Goal: Find contact information: Find contact information

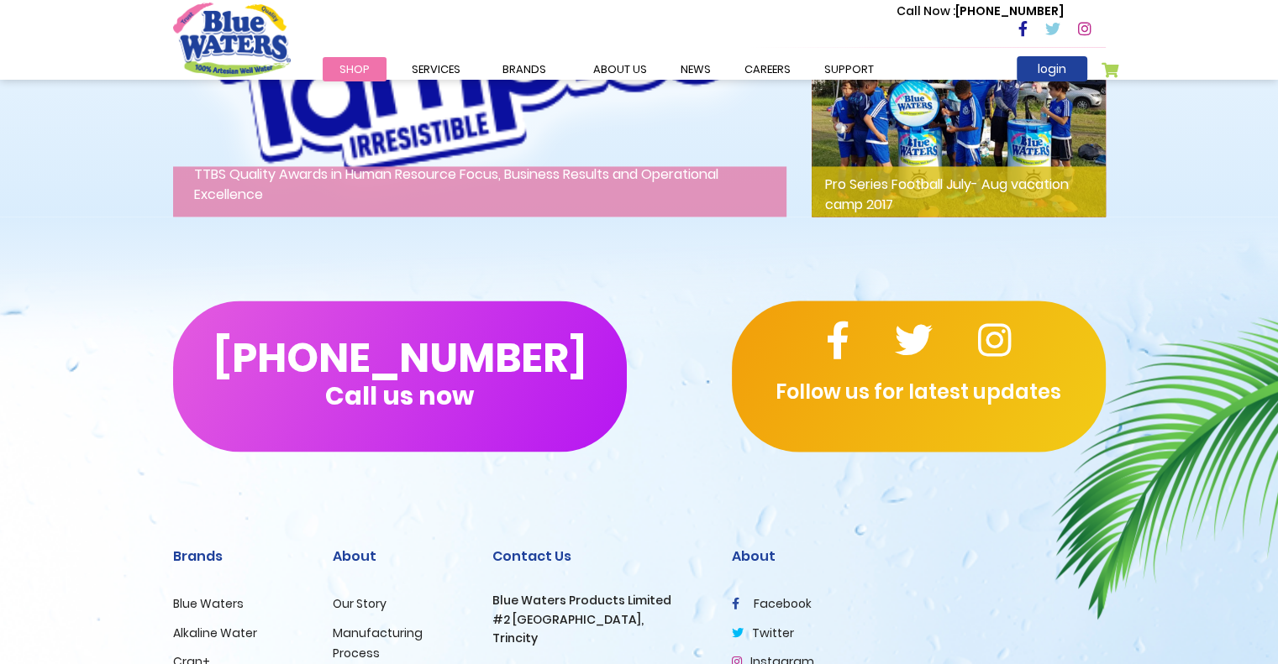
scroll to position [2840, 0]
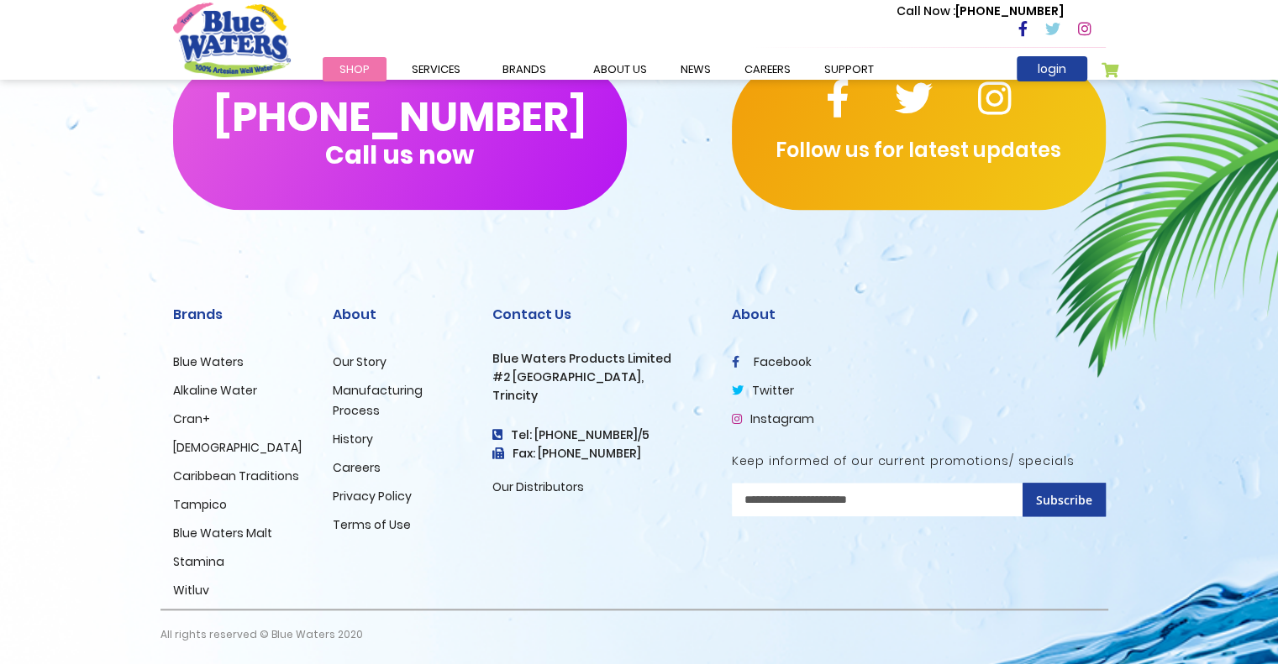
scroll to position [1661, 0]
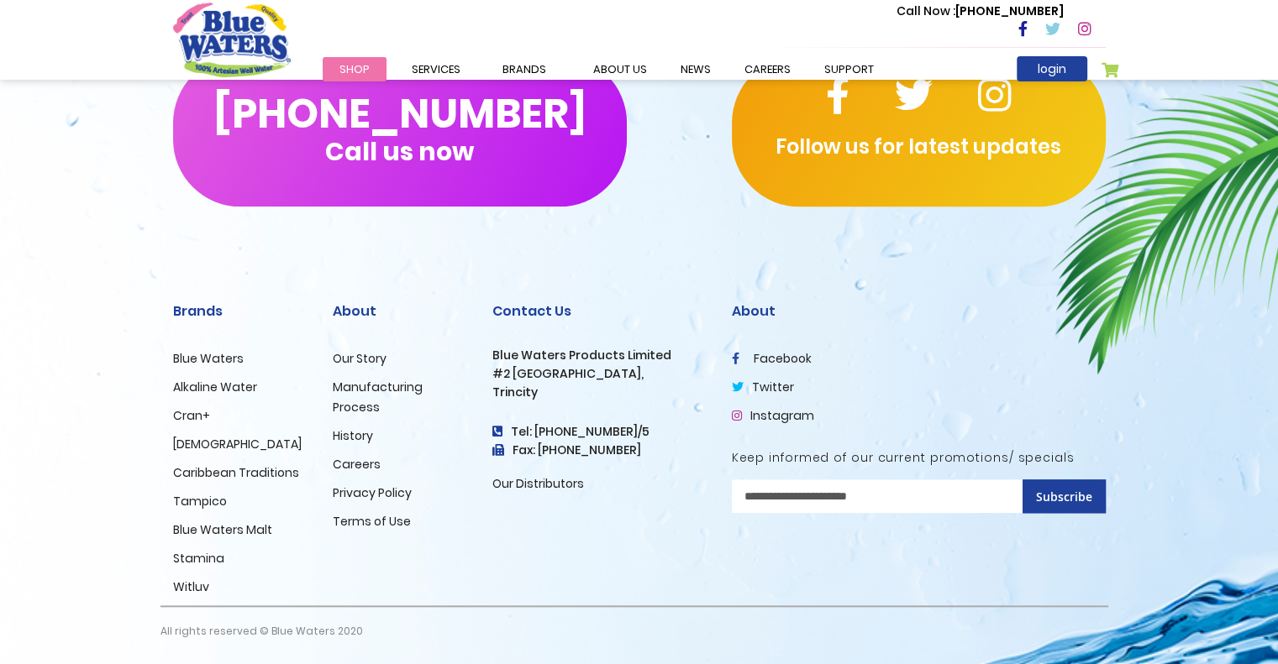
click at [534, 484] on link "Our Distributors" at bounding box center [538, 483] width 92 height 17
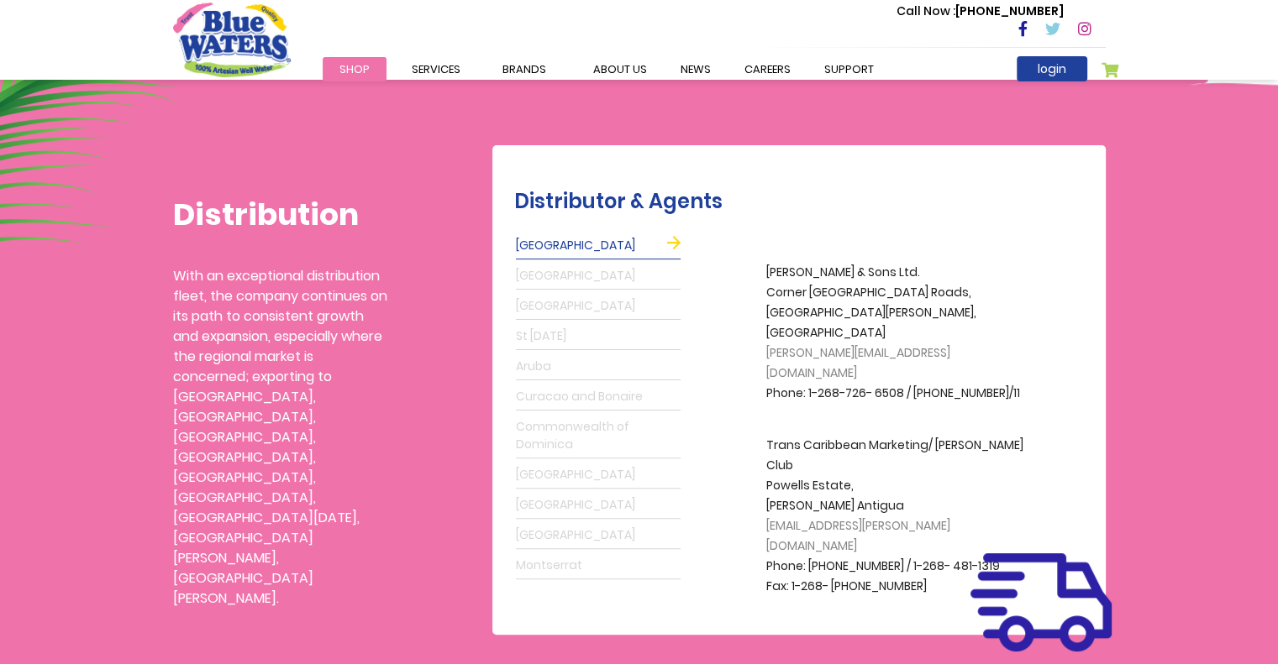
scroll to position [504, 0]
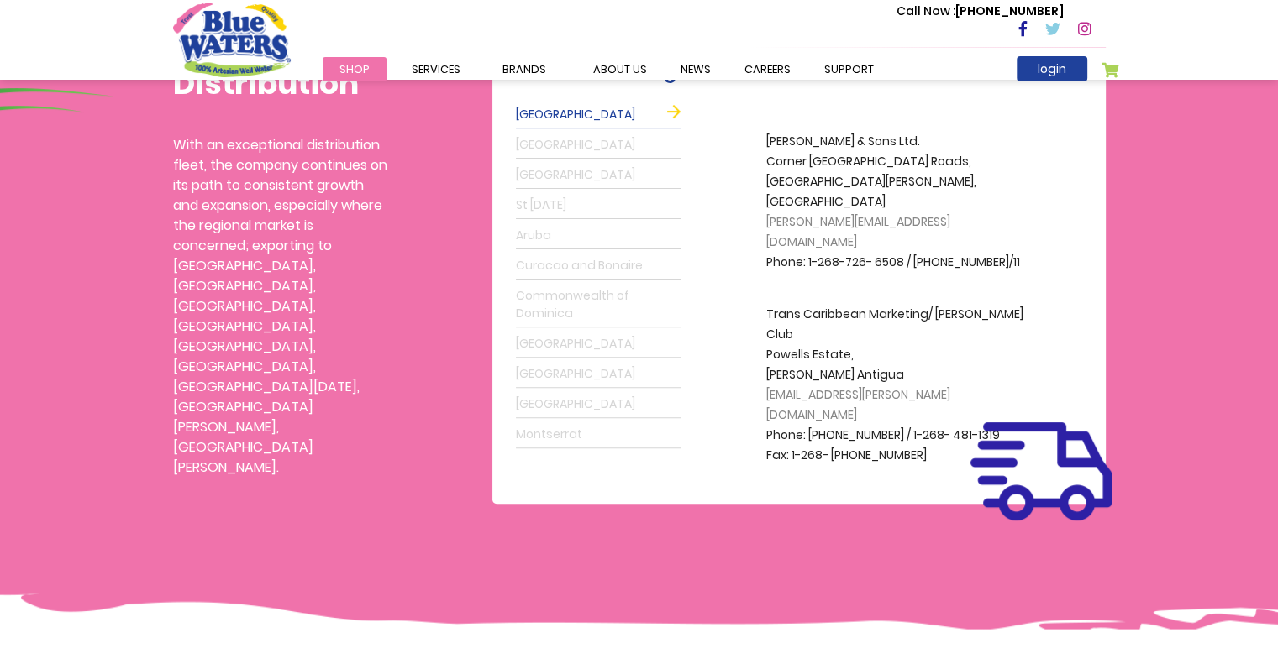
click at [554, 202] on link "St [DATE]" at bounding box center [598, 205] width 165 height 27
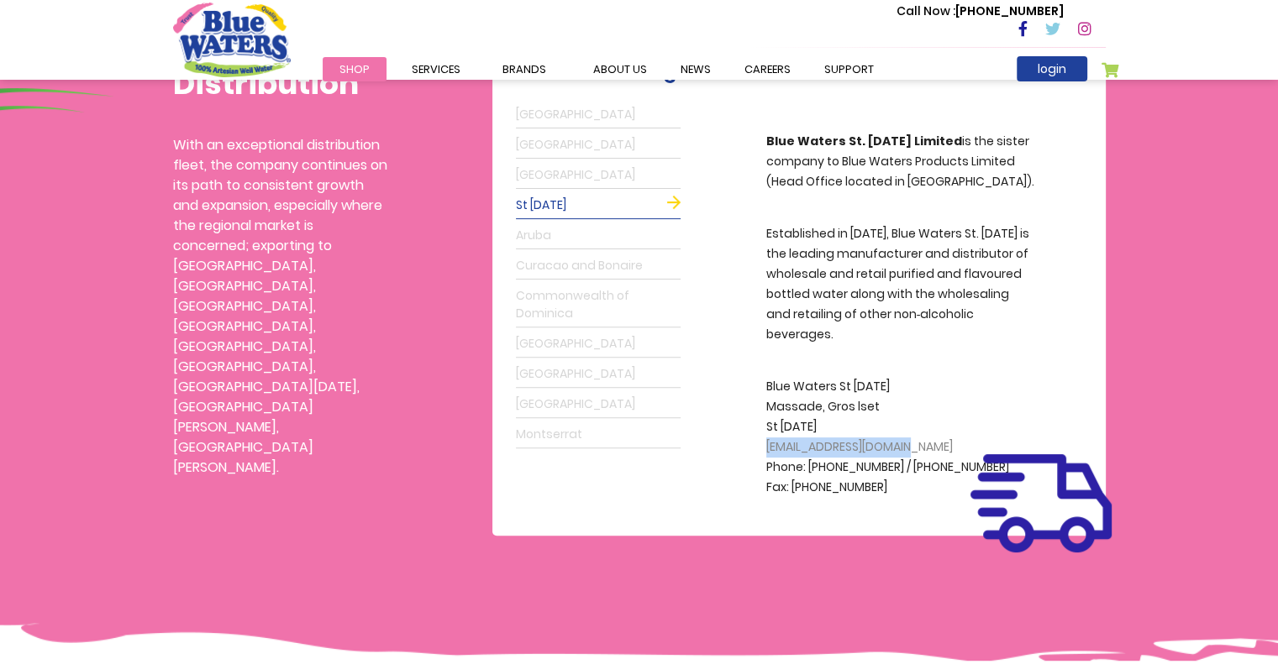
drag, startPoint x: 763, startPoint y: 426, endPoint x: 924, endPoint y: 424, distance: 161.3
click at [924, 424] on div "A.S. Bryden & Sons Ltd. Corner Fort & Anchorage Roads, St. Johns, Antigua grego…" at bounding box center [889, 303] width 415 height 407
copy span "[EMAIL_ADDRESS][DOMAIN_NAME]"
click at [559, 228] on link "Aruba" at bounding box center [598, 236] width 165 height 27
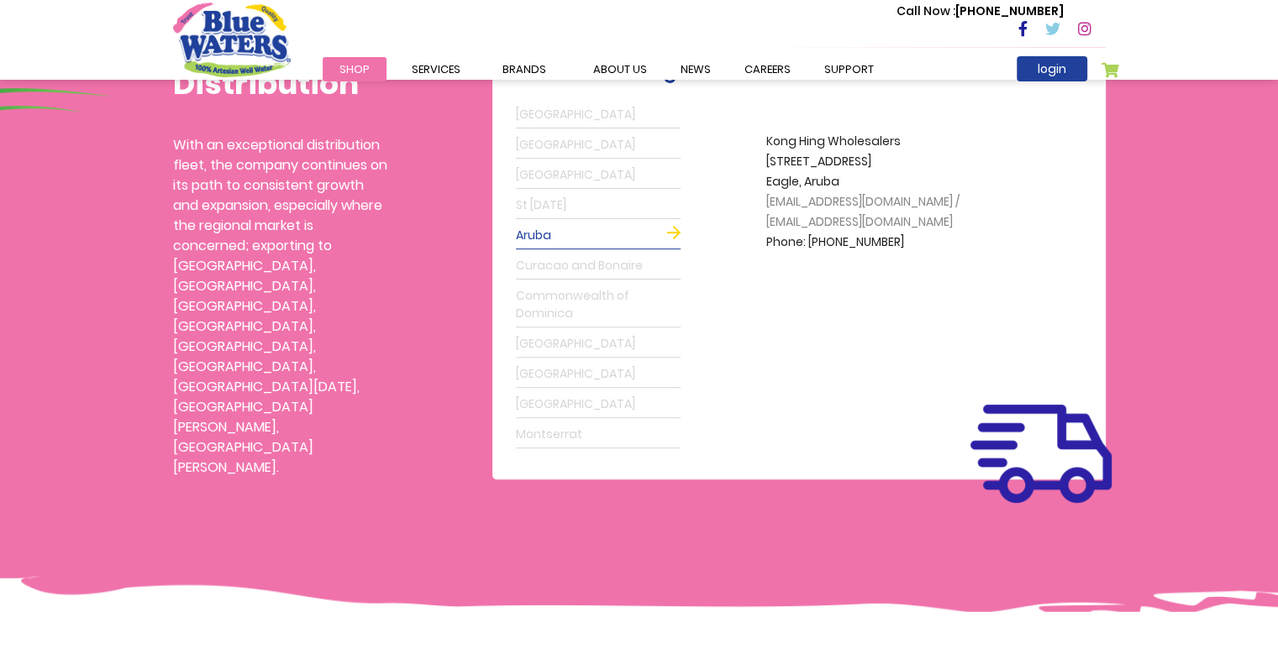
click at [596, 189] on div "Antigua Grenada Barbados St Lucia Aruba Curacao and Bonaire Commonwealth of Dom…" at bounding box center [598, 275] width 168 height 350
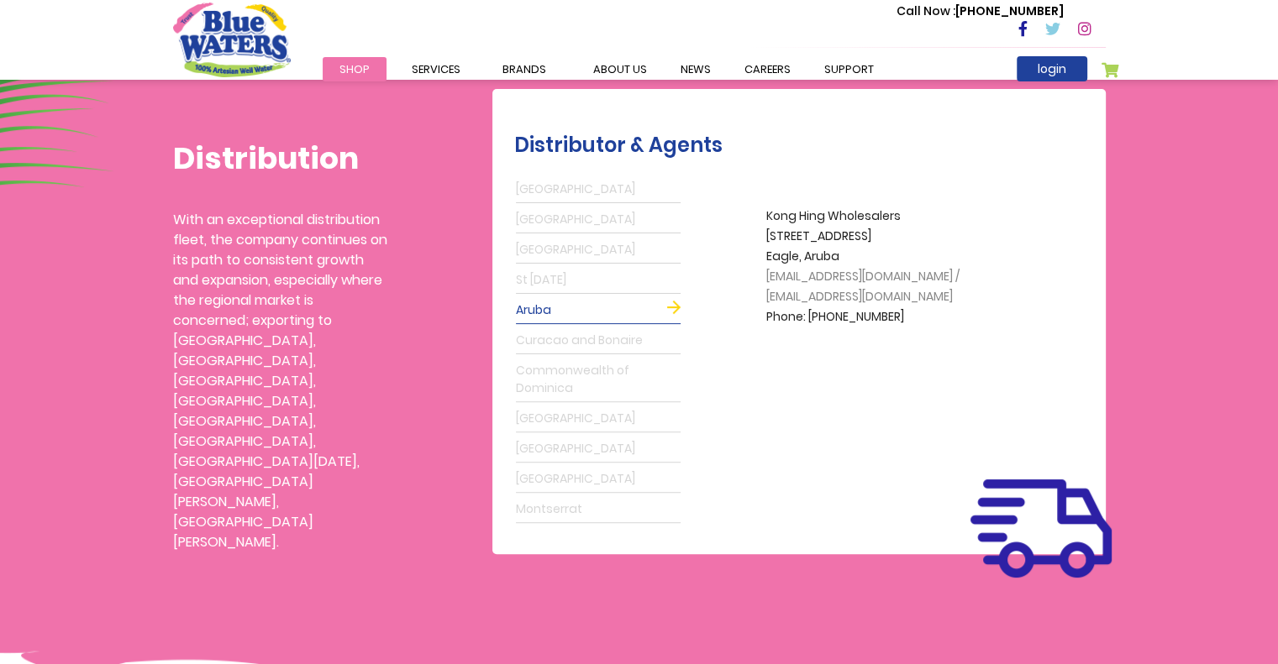
scroll to position [420, 0]
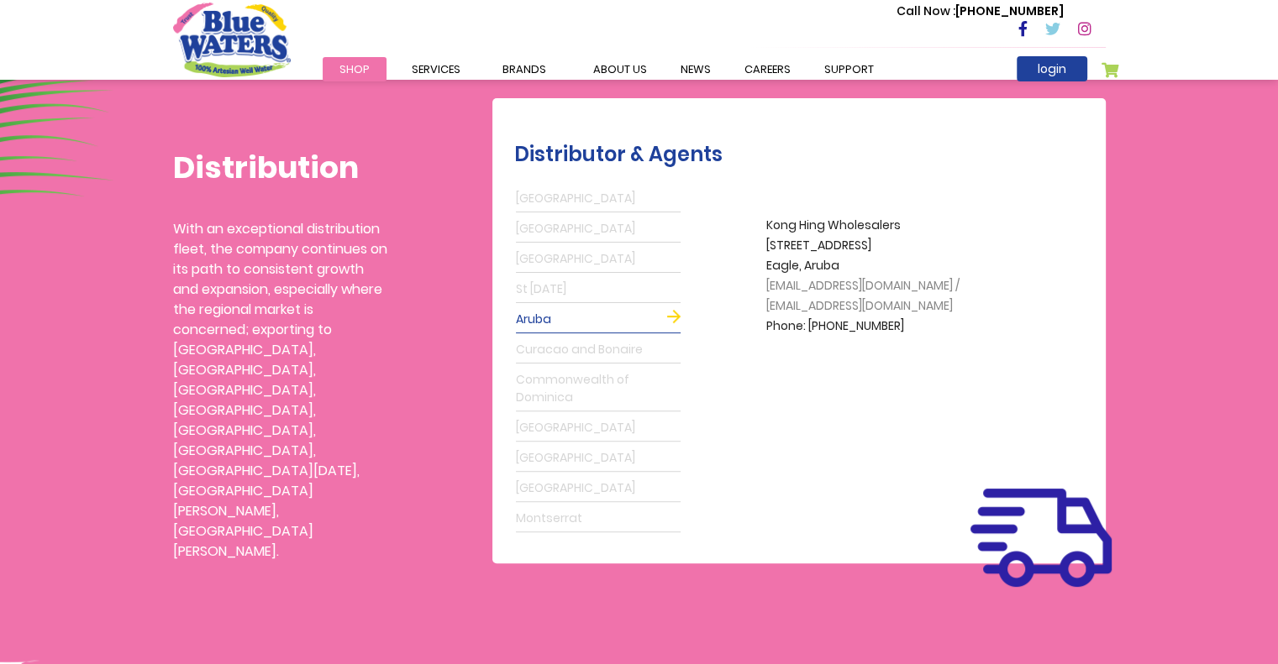
click at [570, 207] on link "Antigua" at bounding box center [598, 199] width 165 height 27
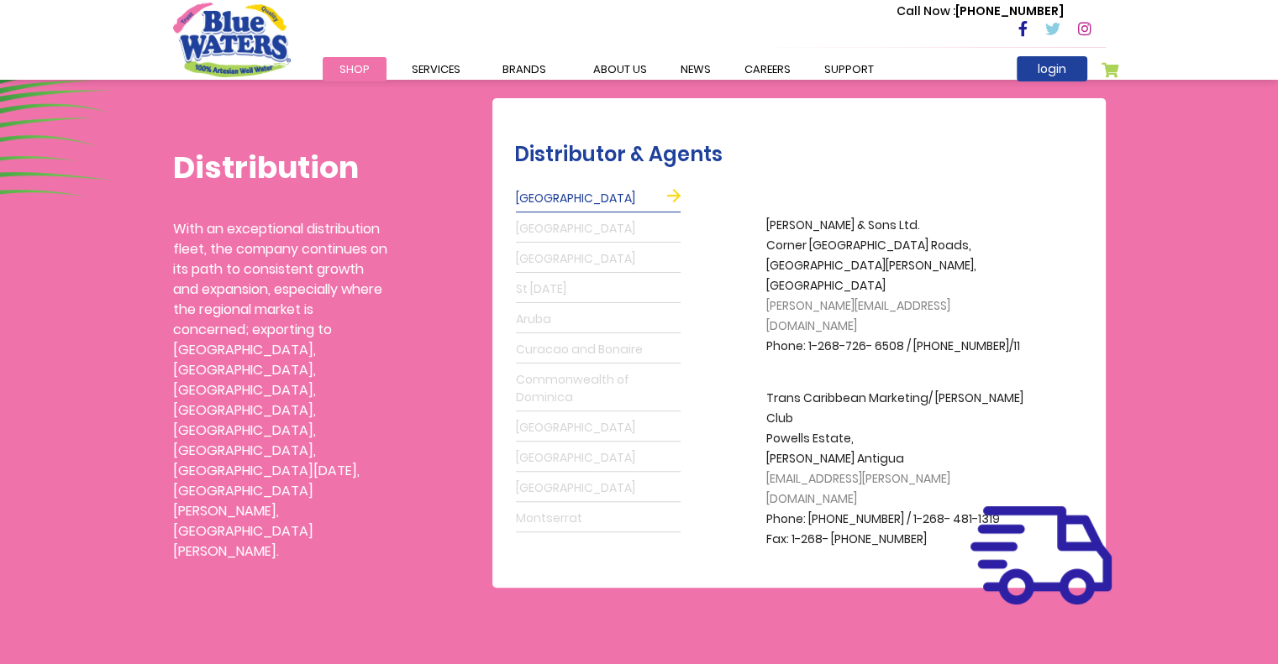
click at [559, 223] on link "Grenada" at bounding box center [598, 229] width 165 height 27
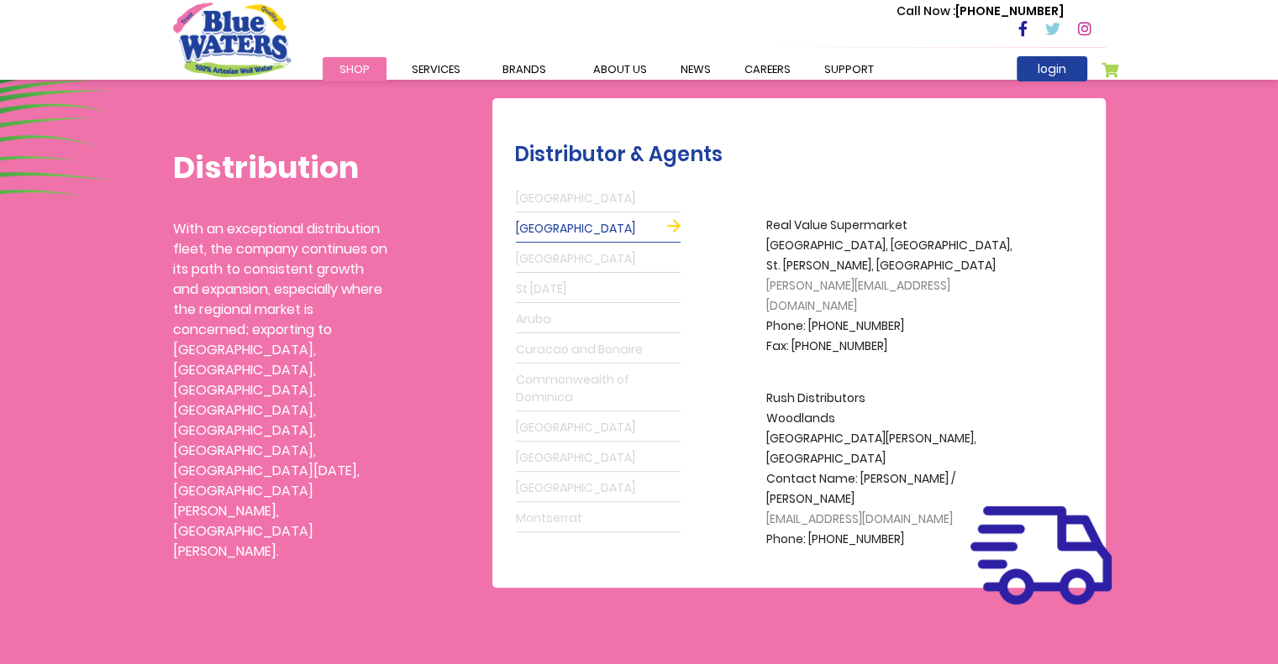
click at [563, 248] on link "Barbados" at bounding box center [598, 259] width 165 height 27
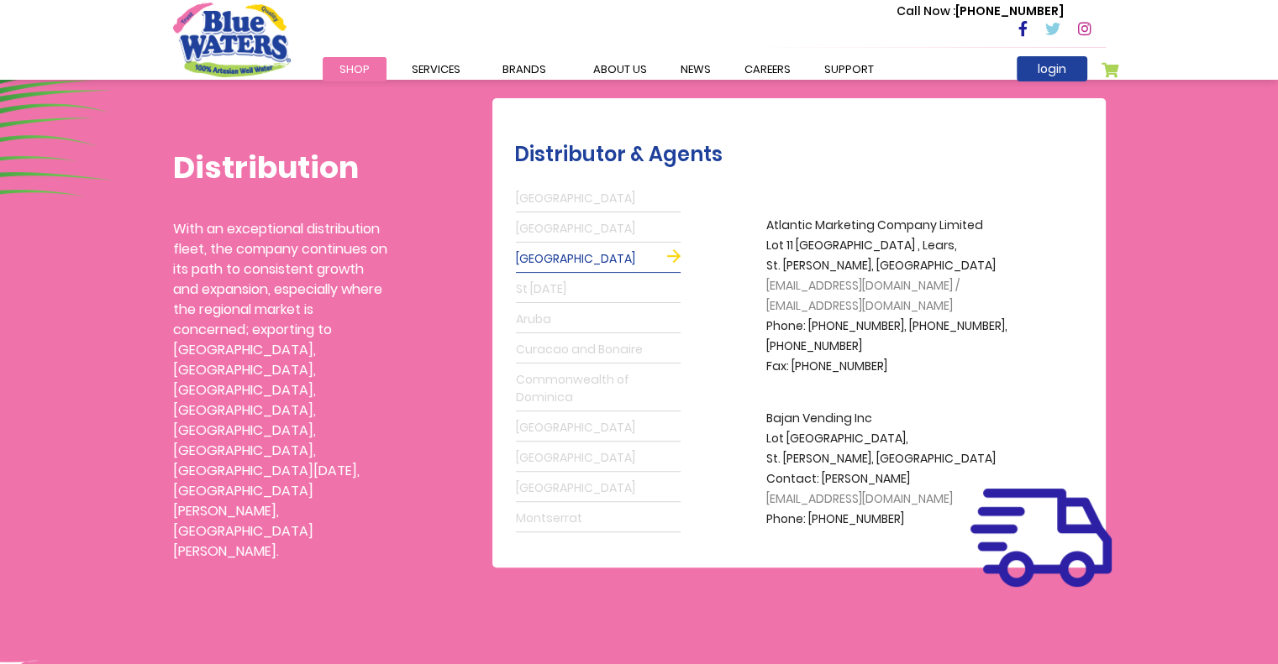
click at [564, 286] on link "St Lucia" at bounding box center [598, 289] width 165 height 27
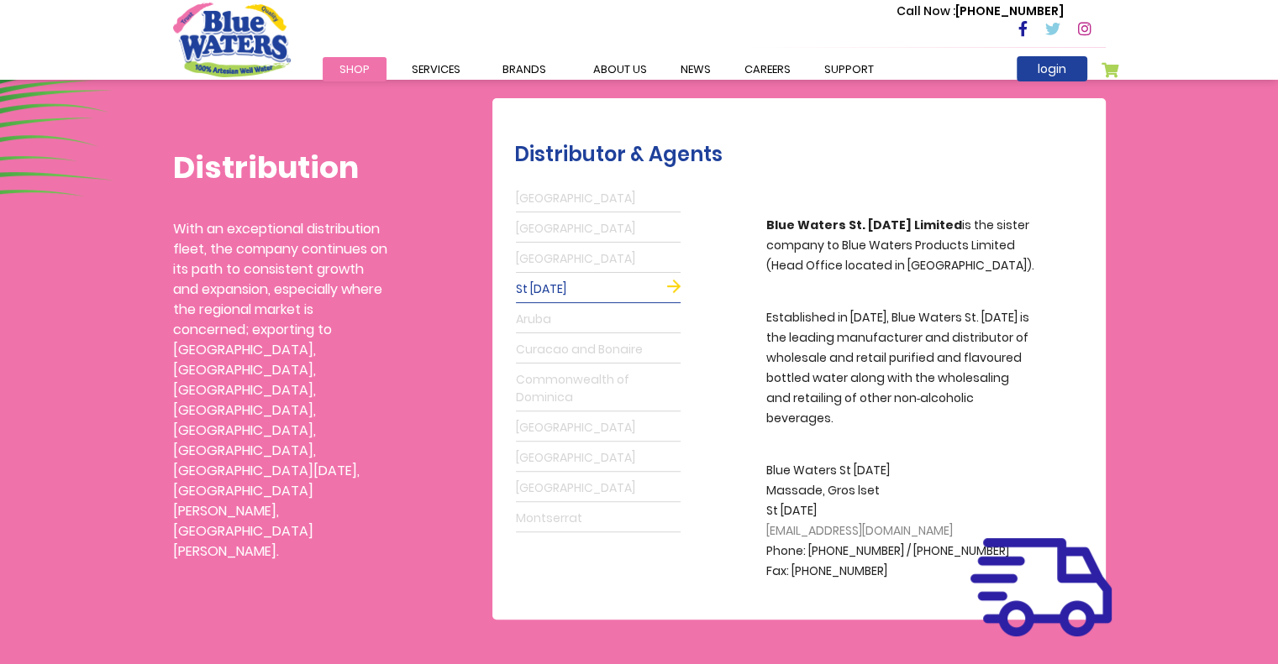
click at [570, 314] on link "Aruba" at bounding box center [598, 320] width 165 height 27
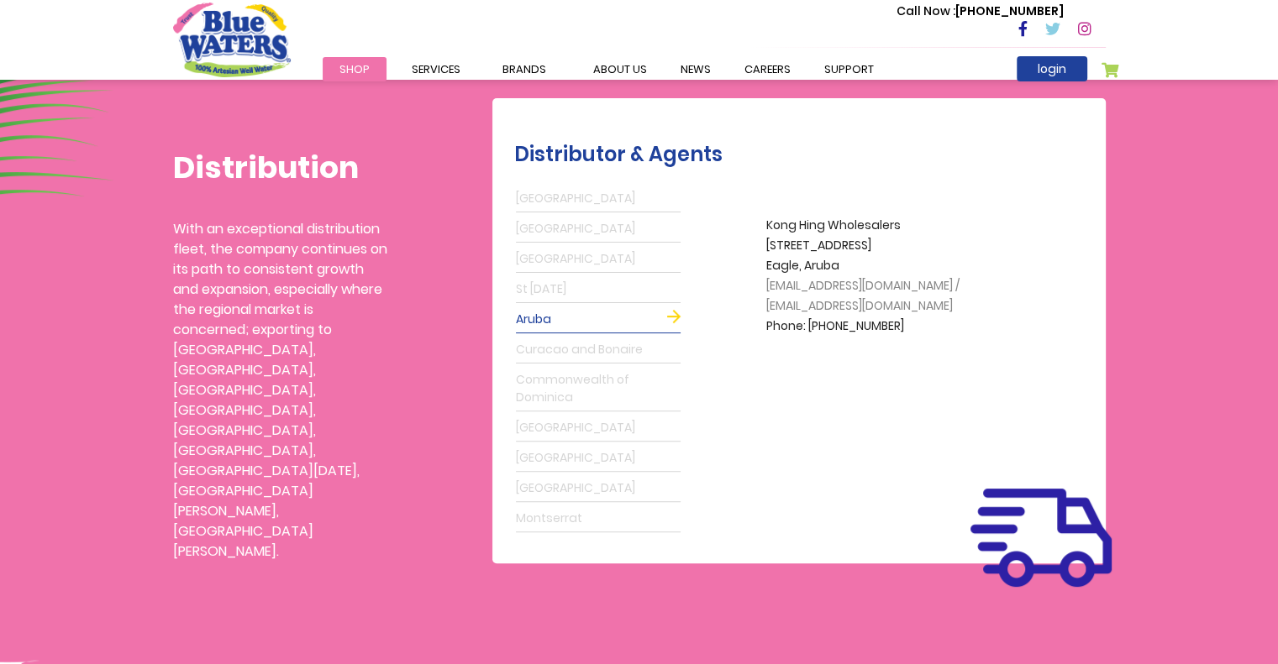
click at [575, 349] on link "Curacao and Bonaire" at bounding box center [598, 350] width 165 height 27
click at [586, 377] on link "Commonwealth of Dominica" at bounding box center [598, 389] width 165 height 45
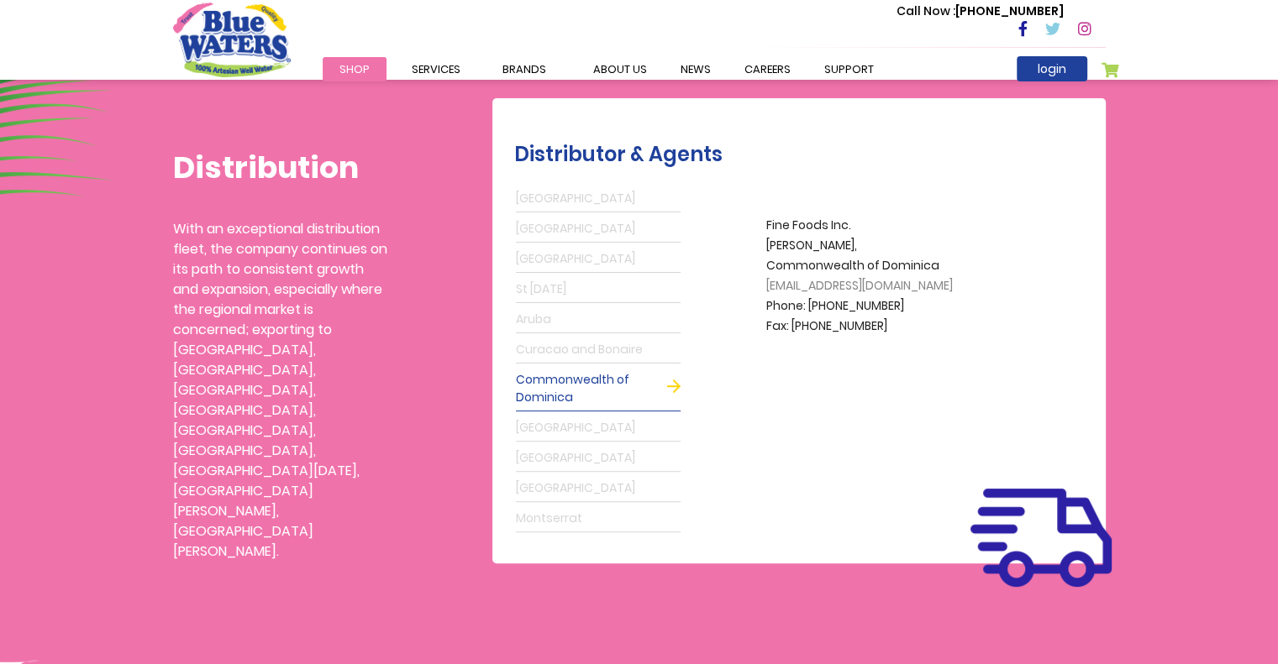
click at [585, 432] on link "Guyana" at bounding box center [598, 428] width 165 height 27
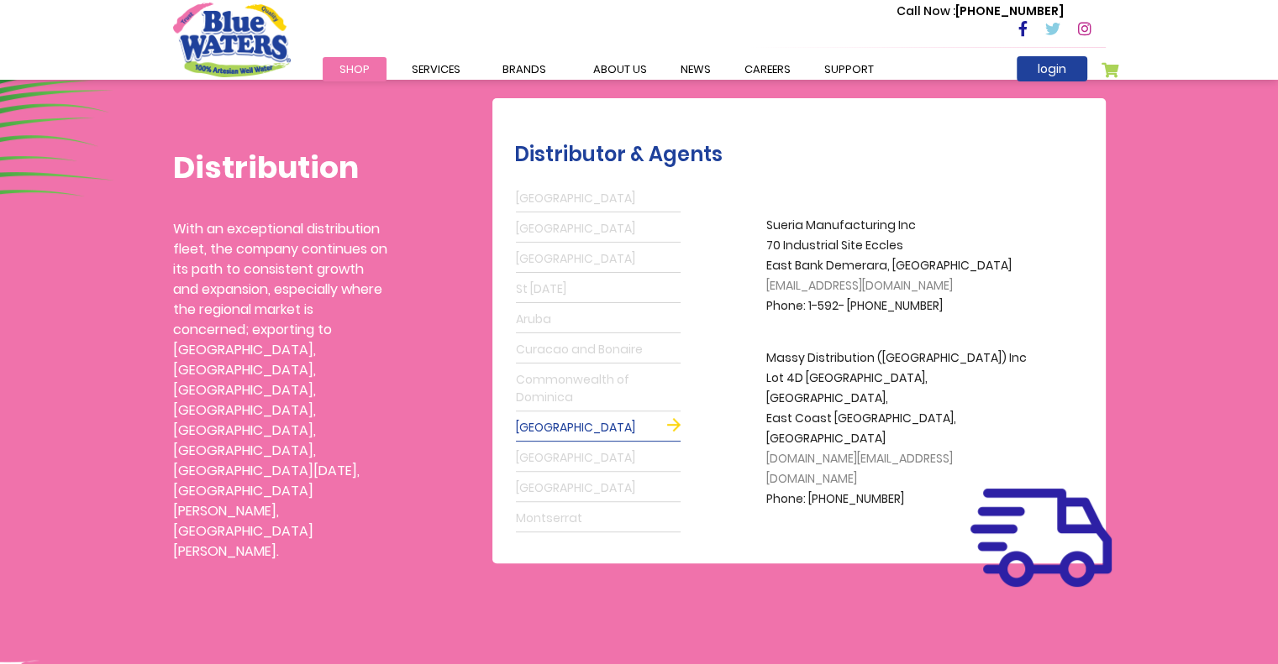
click at [587, 450] on link "St Maarten" at bounding box center [598, 458] width 165 height 27
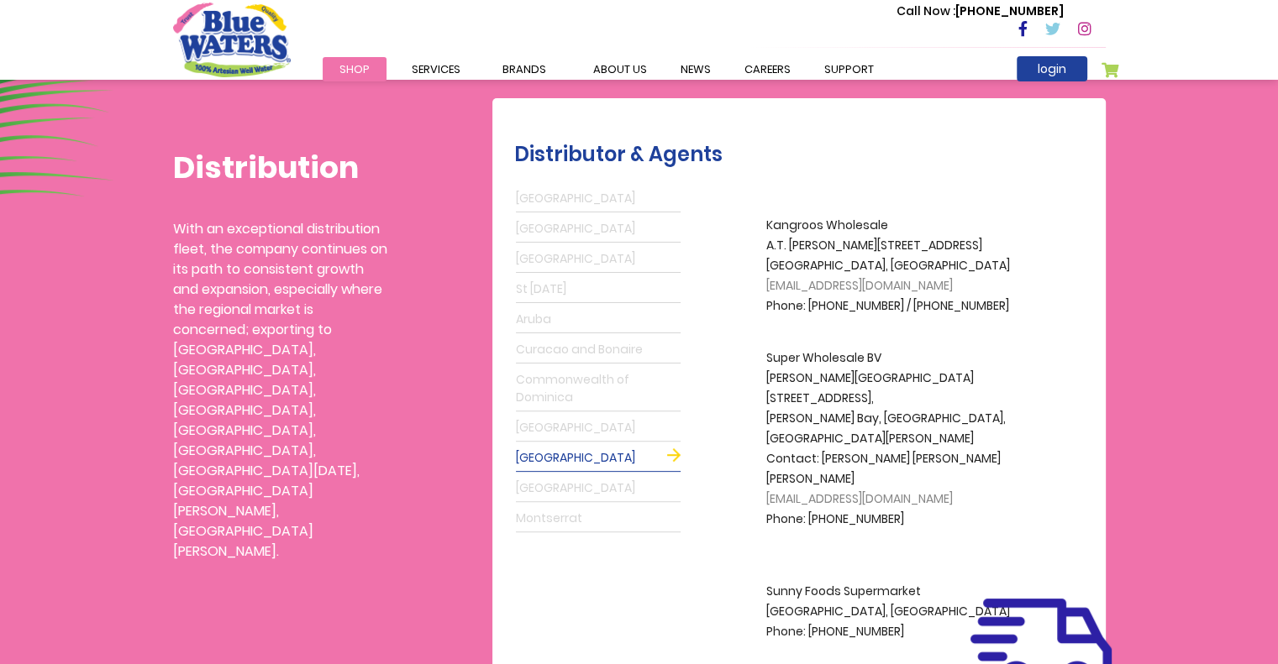
click at [590, 480] on link "Suriname" at bounding box center [598, 488] width 165 height 27
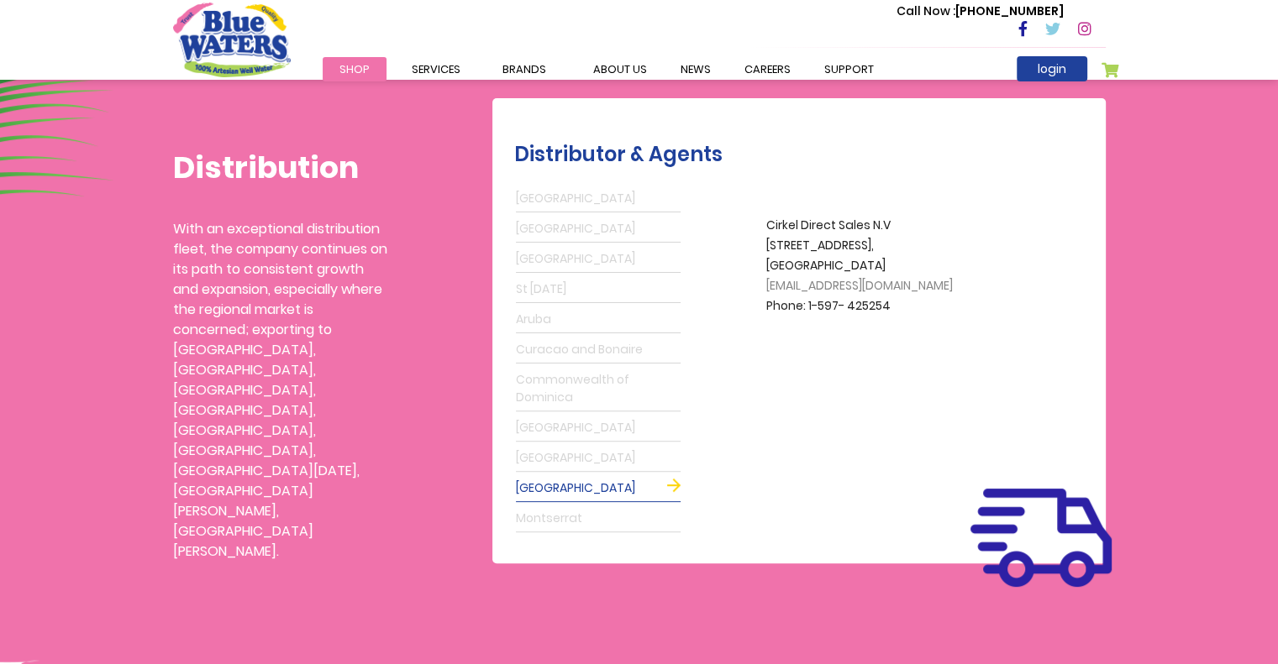
click at [585, 522] on link "Montserrat" at bounding box center [598, 519] width 165 height 27
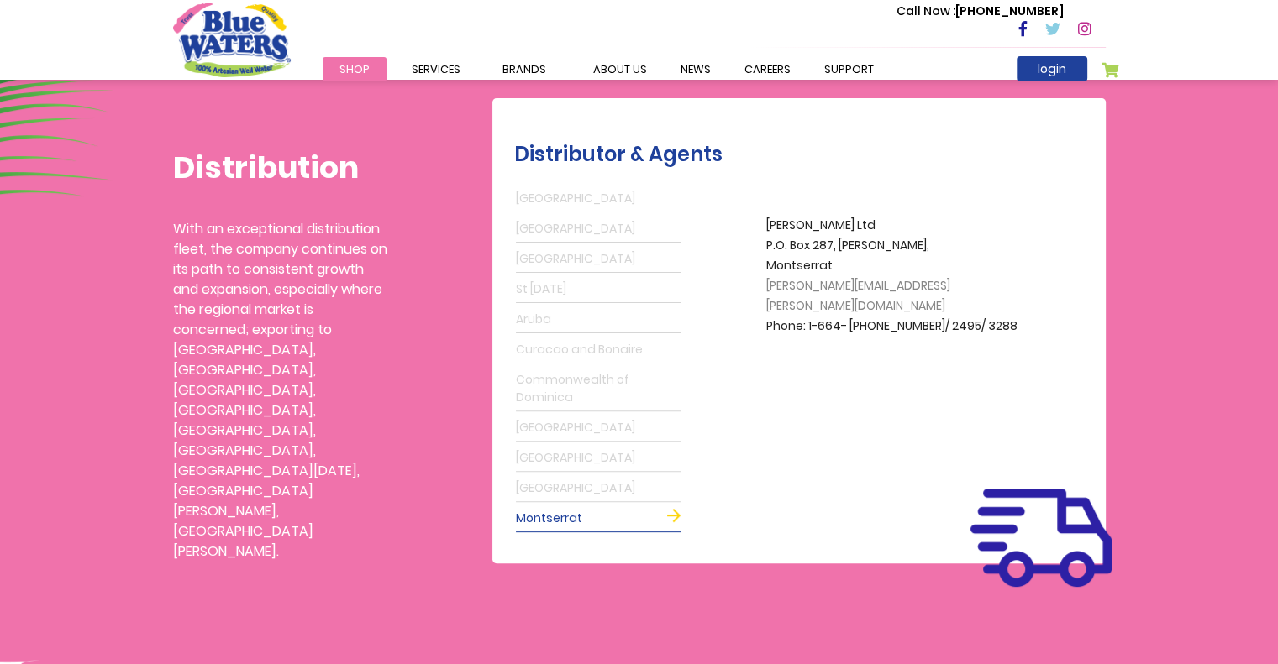
click at [560, 295] on link "St Lucia" at bounding box center [598, 289] width 165 height 27
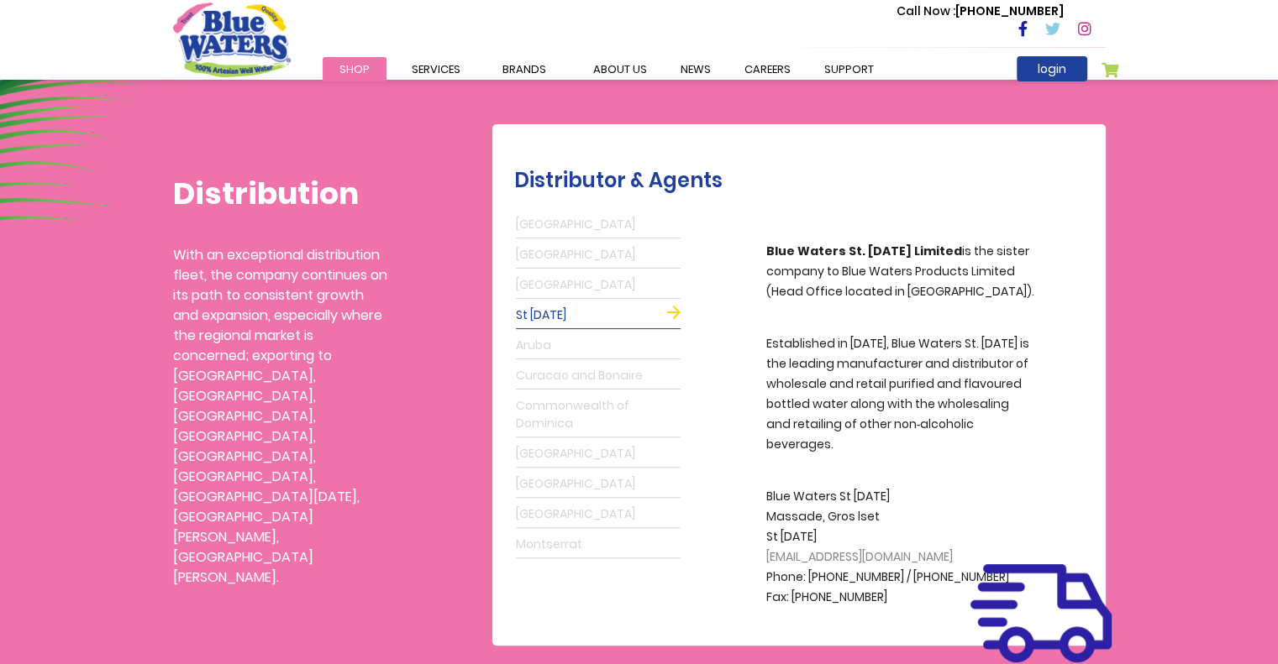
scroll to position [376, 0]
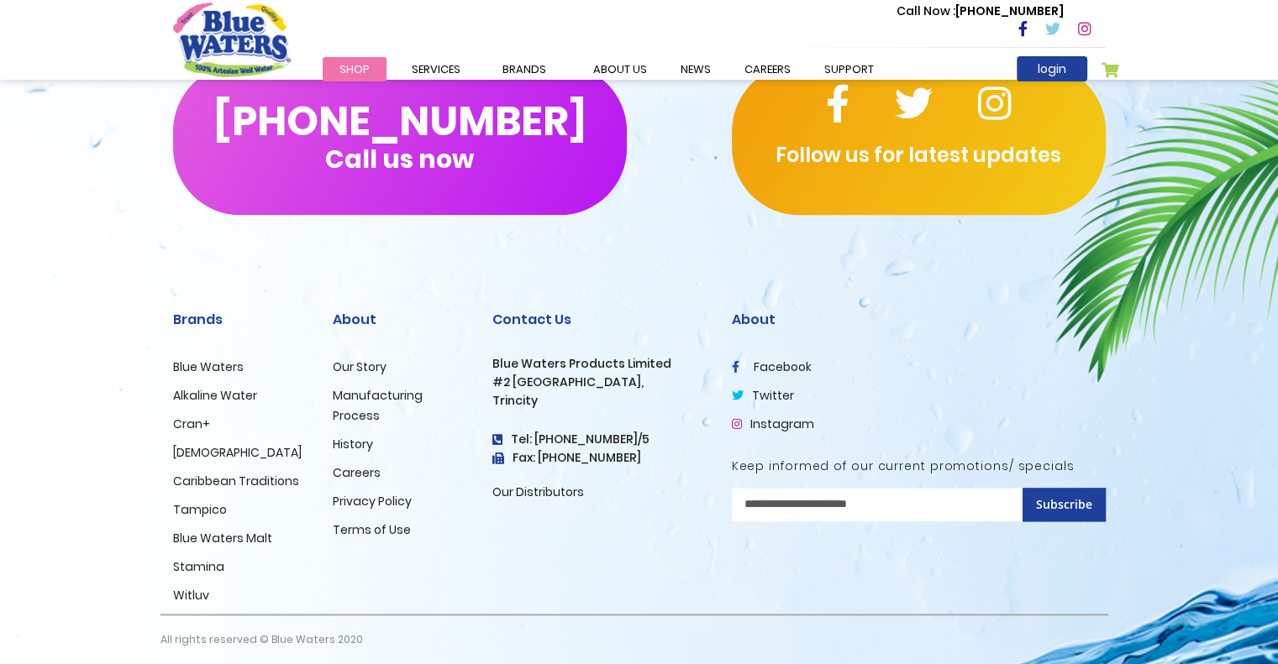
scroll to position [1997, 0]
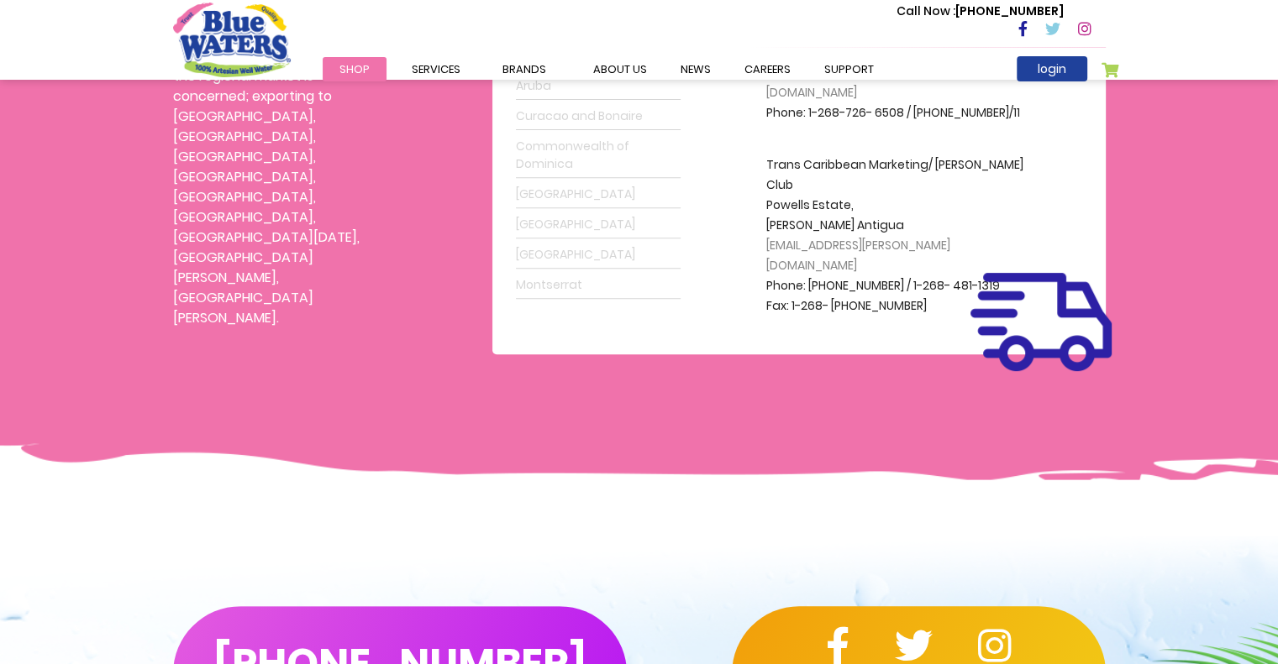
scroll to position [756, 0]
